Goal: Information Seeking & Learning: Learn about a topic

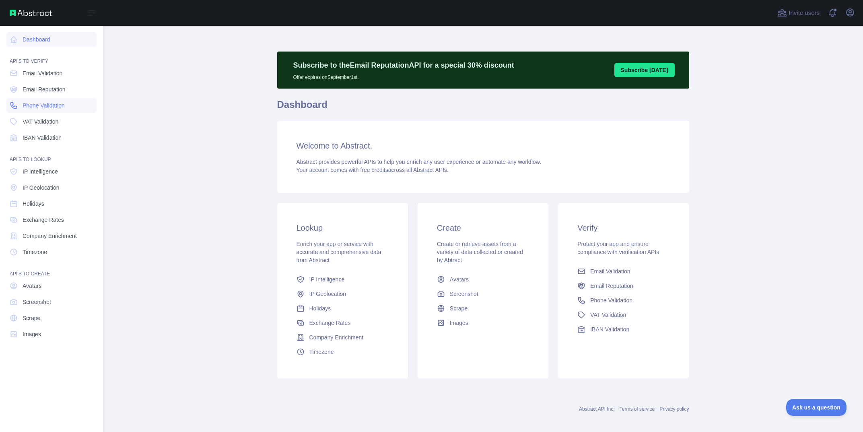
click at [42, 105] on span "Phone Validation" at bounding box center [44, 105] width 42 height 8
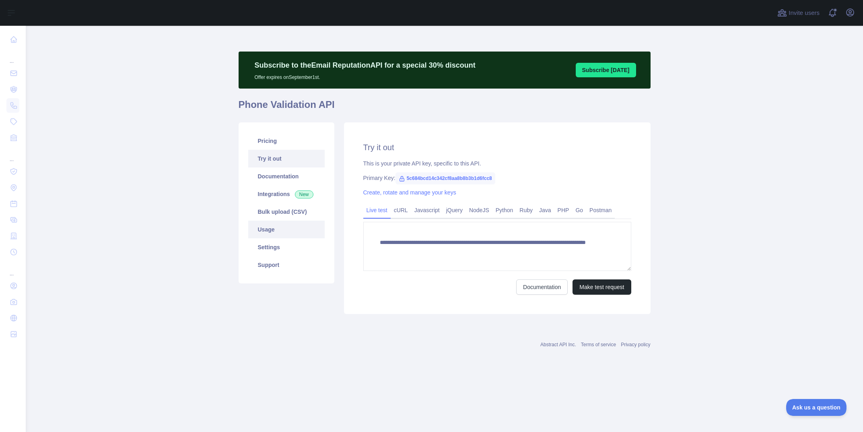
click at [270, 232] on link "Usage" at bounding box center [286, 230] width 76 height 18
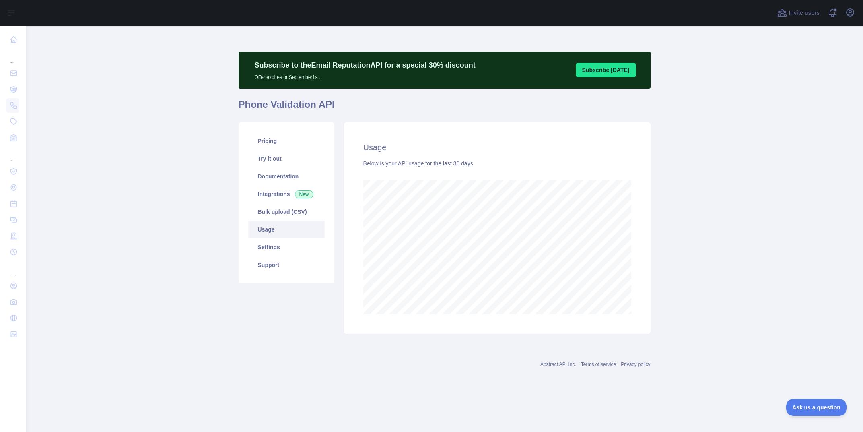
scroll to position [406, 838]
click at [281, 248] on link "Settings" at bounding box center [286, 247] width 76 height 18
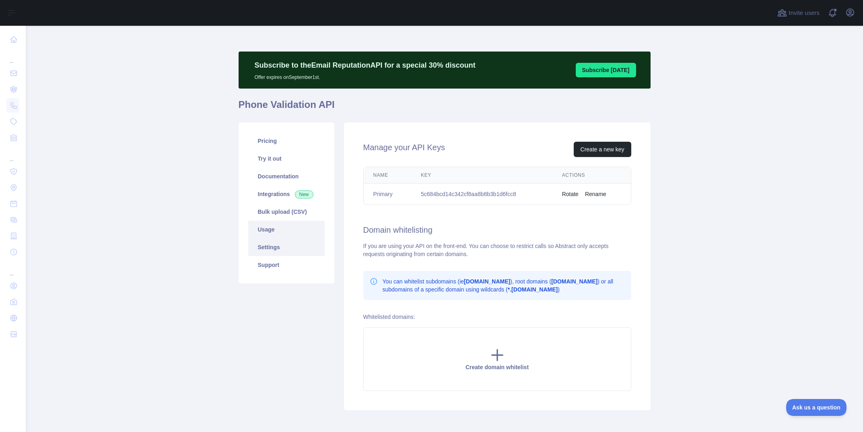
click at [286, 232] on link "Usage" at bounding box center [286, 230] width 76 height 18
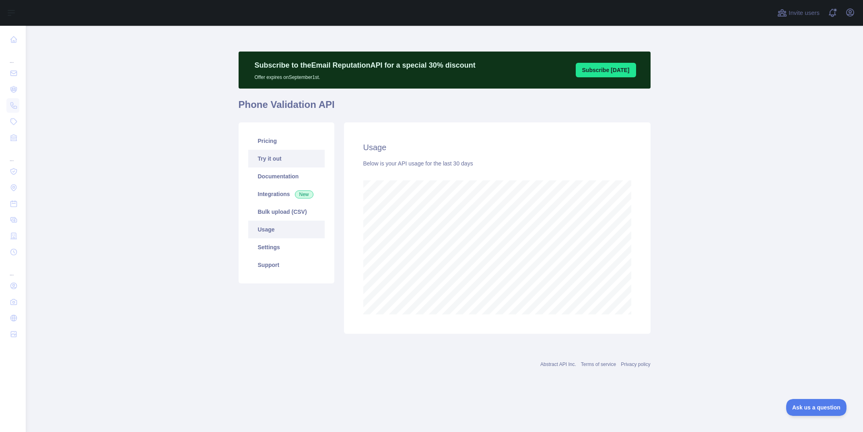
scroll to position [406, 838]
click at [264, 144] on link "Pricing" at bounding box center [286, 141] width 76 height 18
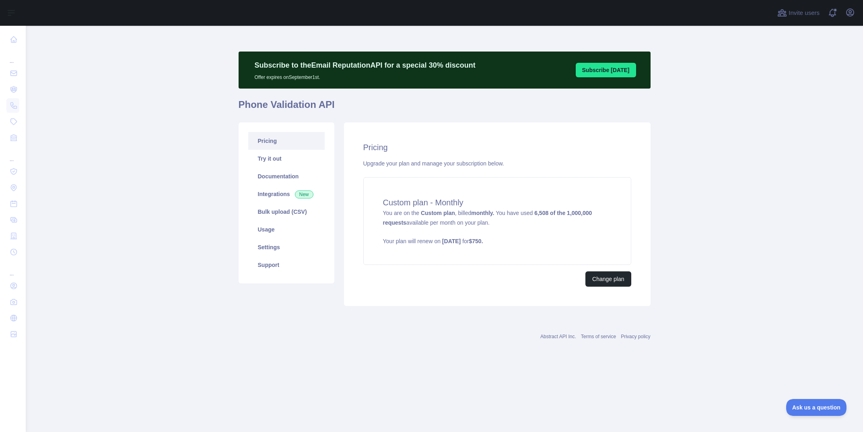
click at [714, 216] on main "Subscribe to the Email Reputation API for a special 30 % discount Offer expires…" at bounding box center [445, 229] width 838 height 406
click at [729, 190] on main "Subscribe to the Email Reputation API for a special 30 % discount Offer expires…" at bounding box center [445, 229] width 838 height 406
click at [701, 222] on main "Subscribe to the Email Reputation API for a special 30 % discount Offer expires…" at bounding box center [445, 229] width 838 height 406
click at [697, 224] on main "Subscribe to the Email Reputation API for a special 30 % discount Offer expires…" at bounding box center [445, 229] width 838 height 406
click at [217, 121] on main "Subscribe to the Email Reputation API for a special 30 % discount Offer expires…" at bounding box center [445, 229] width 838 height 406
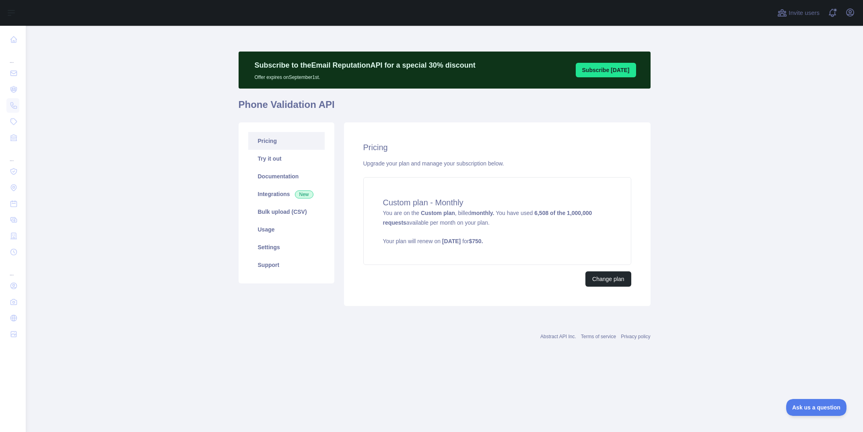
click at [149, 186] on main "Subscribe to the Email Reputation API for a special 30 % discount Offer expires…" at bounding box center [445, 229] width 838 height 406
click at [153, 149] on main "Subscribe to the Email Reputation API for a special 30 % discount Offer expires…" at bounding box center [445, 229] width 838 height 406
click at [180, 211] on main "Subscribe to the Email Reputation API for a special 30 % discount Offer expires…" at bounding box center [445, 229] width 838 height 406
click at [221, 206] on main "Subscribe to the Email Reputation API for a special 30 % discount Offer expires…" at bounding box center [445, 229] width 838 height 406
click at [173, 158] on main "Subscribe to the Email Reputation API for a special 30 % discount Offer expires…" at bounding box center [445, 229] width 838 height 406
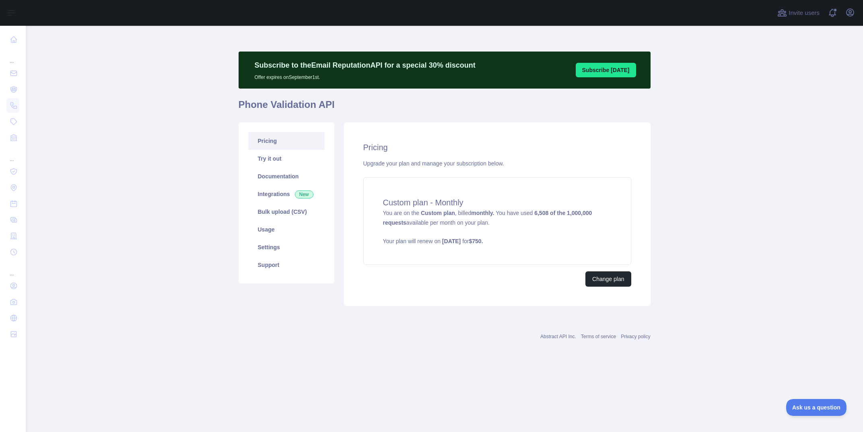
click at [161, 149] on main "Subscribe to the Email Reputation API for a special 30 % discount Offer expires…" at bounding box center [445, 229] width 838 height 406
click at [384, 377] on main "Subscribe to the Email Reputation API for a special 30 % discount Offer expires…" at bounding box center [445, 229] width 838 height 406
click at [167, 146] on main "Subscribe to the Email Reputation API for a special 30 % discount Offer expires…" at bounding box center [445, 229] width 838 height 406
click at [175, 191] on main "Subscribe to the Email Reputation API for a special 30 % discount Offer expires…" at bounding box center [445, 229] width 838 height 406
click at [181, 142] on main "Subscribe to the Email Reputation API for a special 30 % discount Offer expires…" at bounding box center [445, 229] width 838 height 406
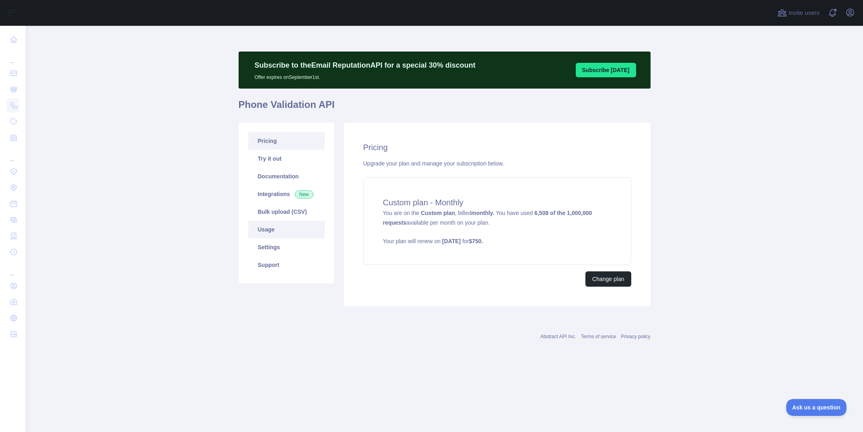
click at [281, 230] on link "Usage" at bounding box center [286, 230] width 76 height 18
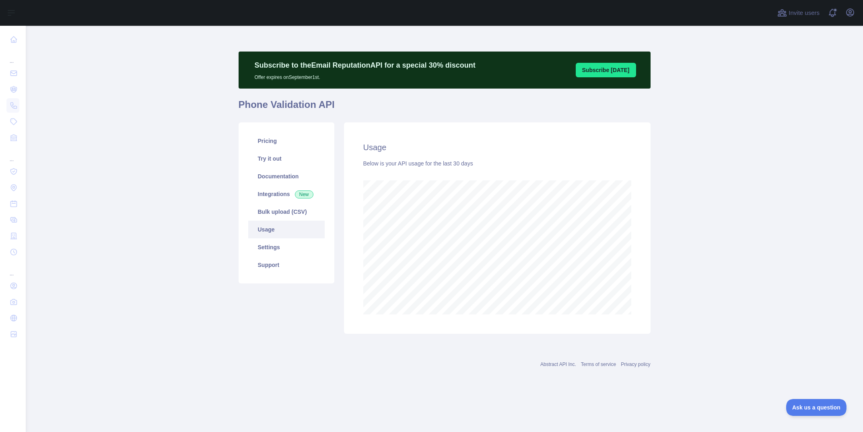
scroll to position [406, 838]
click at [674, 206] on main "Subscribe to the Email Reputation API for a special 30 % discount Offer expires…" at bounding box center [445, 229] width 838 height 406
click at [169, 265] on main "Subscribe to the Email Reputation API for a special 30 % discount Offer expires…" at bounding box center [445, 229] width 838 height 406
